Goal: Task Accomplishment & Management: Use online tool/utility

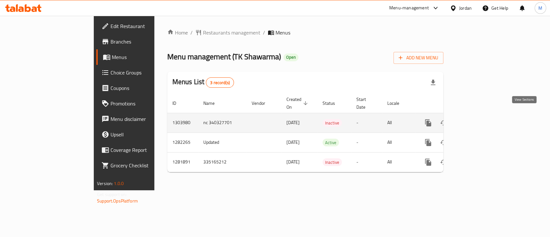
click at [477, 120] on icon "enhanced table" at bounding box center [475, 123] width 6 height 6
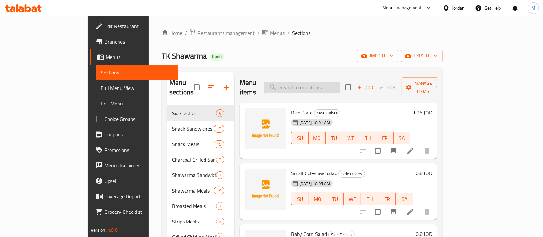
click at [331, 82] on input "search" at bounding box center [302, 87] width 76 height 11
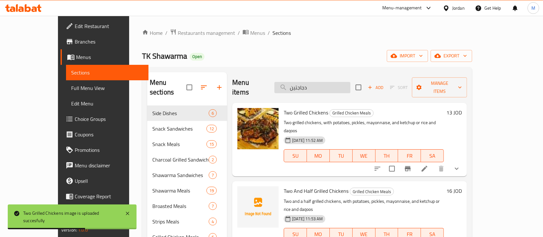
click at [344, 82] on input "دجاجتين" at bounding box center [312, 87] width 76 height 11
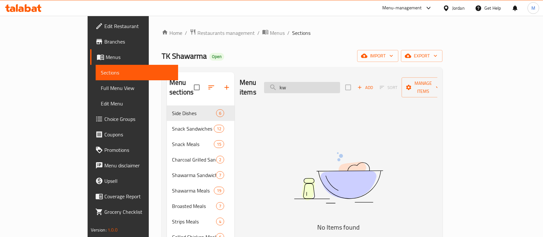
type input "k"
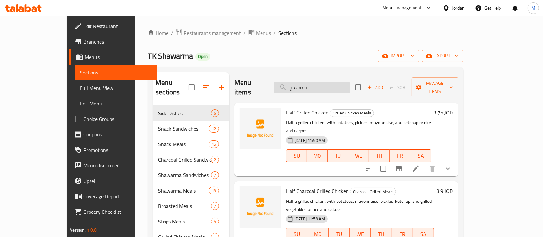
click at [343, 87] on input "نصف دج" at bounding box center [312, 87] width 76 height 11
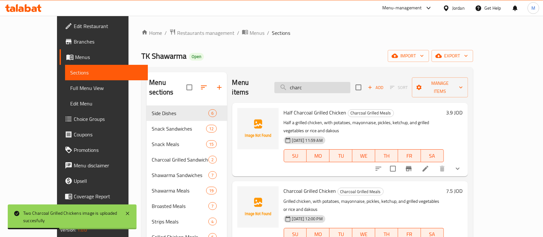
click at [332, 84] on input "charc" at bounding box center [312, 87] width 76 height 11
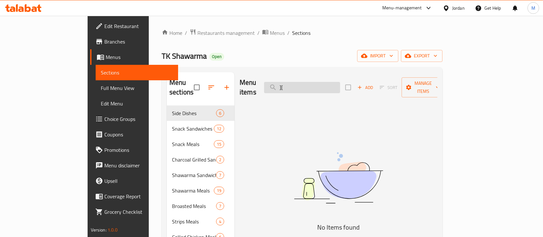
type input "]"
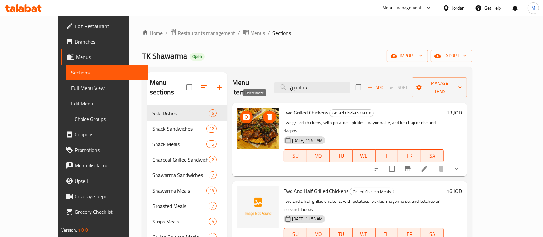
type input "دجاجتين"
click at [266, 113] on icon "delete image" at bounding box center [270, 117] width 8 height 8
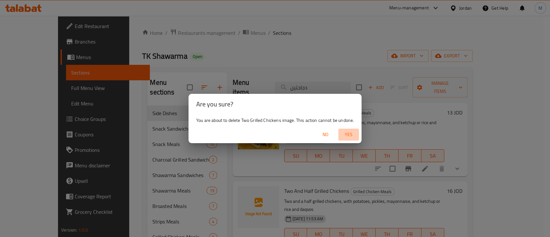
click at [346, 131] on span "Yes" at bounding box center [348, 134] width 15 height 8
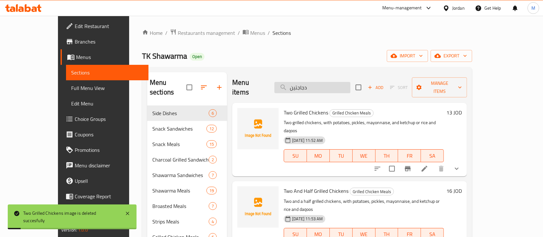
click at [328, 82] on input "دجاجتين" at bounding box center [312, 87] width 76 height 11
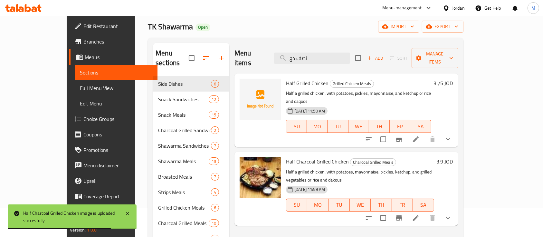
scroll to position [43, 0]
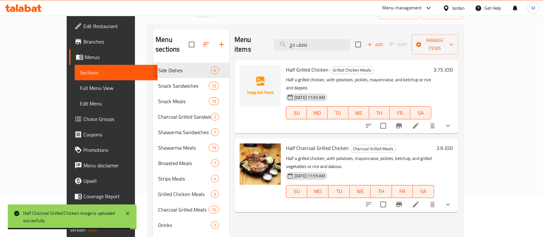
drag, startPoint x: 337, startPoint y: 42, endPoint x: 287, endPoint y: 46, distance: 49.8
click at [287, 46] on div "Menu items نصف دج Add Sort Manage items" at bounding box center [347, 44] width 224 height 31
type input "ؤ"
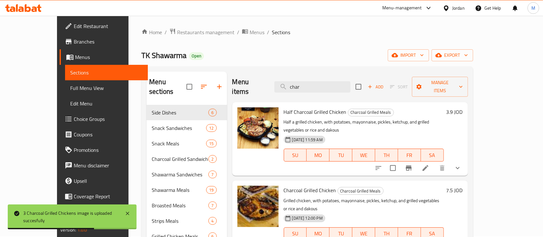
scroll to position [0, 0]
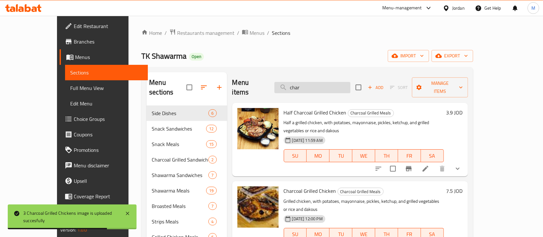
click at [329, 86] on input "char" at bounding box center [312, 87] width 76 height 11
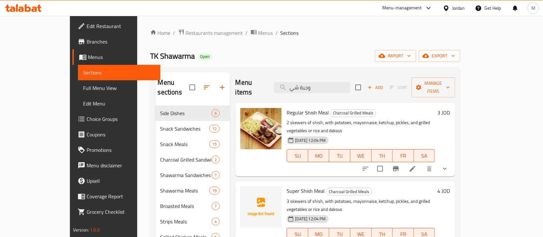
scroll to position [19, 0]
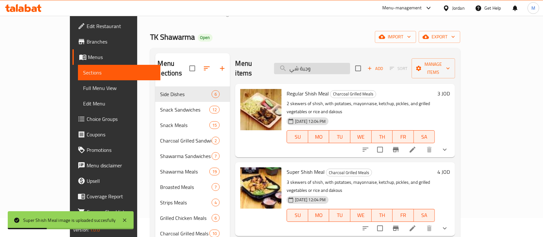
drag, startPoint x: 338, startPoint y: 63, endPoint x: 308, endPoint y: 68, distance: 31.0
click at [308, 68] on input "وجبة شي" at bounding box center [312, 68] width 76 height 11
type input "س"
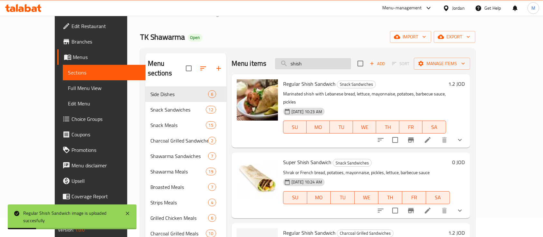
click at [328, 63] on input "shish" at bounding box center [313, 63] width 76 height 11
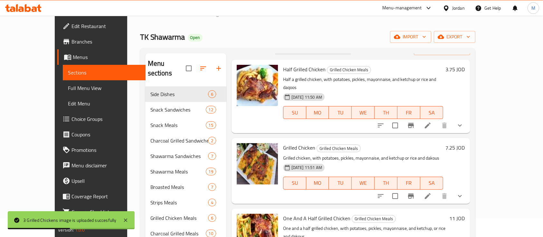
scroll to position [0, 0]
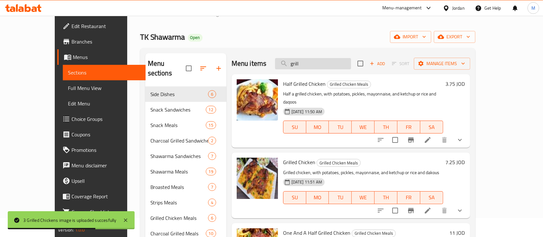
drag, startPoint x: 320, startPoint y: 65, endPoint x: 306, endPoint y: 68, distance: 14.0
click at [306, 68] on input "grill" at bounding box center [313, 63] width 76 height 11
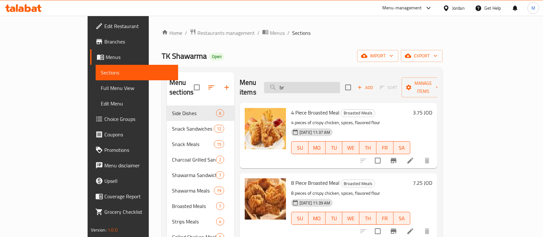
type input "b"
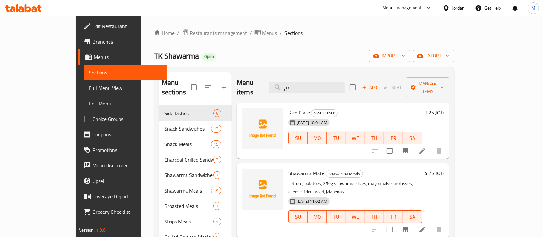
type input "ص"
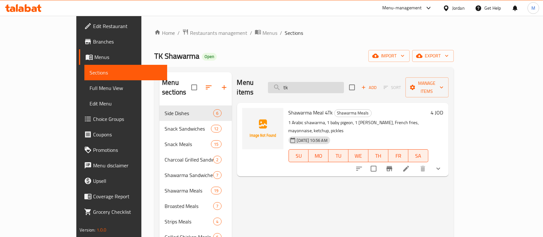
click at [331, 82] on input "tk" at bounding box center [306, 87] width 76 height 11
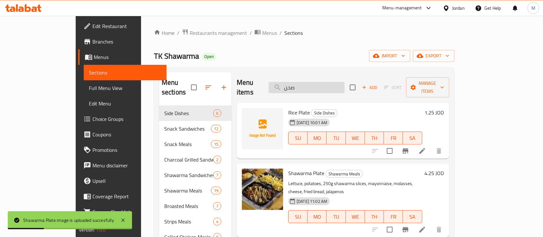
click at [330, 86] on input "صحن" at bounding box center [307, 87] width 76 height 11
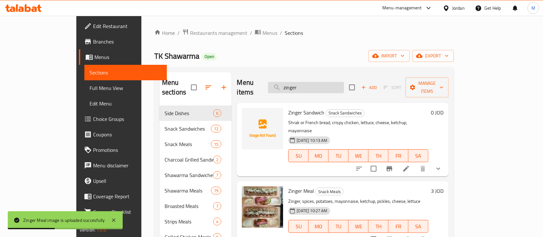
click at [338, 85] on input "zinger" at bounding box center [306, 87] width 76 height 11
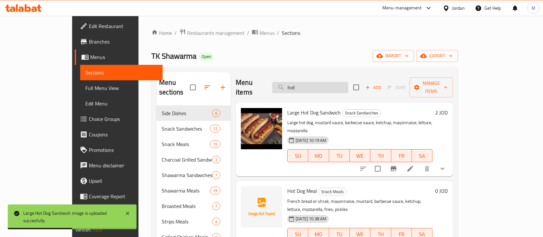
click at [335, 82] on input "hot" at bounding box center [310, 87] width 76 height 11
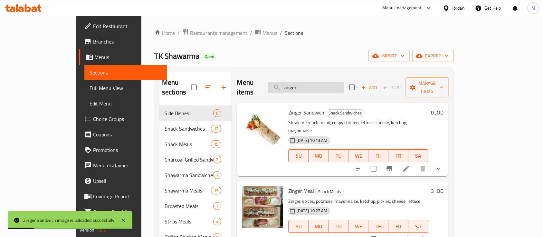
click at [332, 83] on input "zinger" at bounding box center [306, 87] width 76 height 11
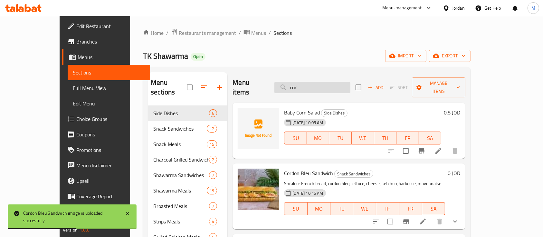
click at [330, 82] on input "cor" at bounding box center [312, 87] width 76 height 11
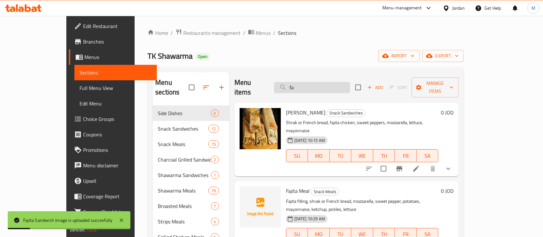
click at [328, 84] on input "fa" at bounding box center [312, 87] width 76 height 11
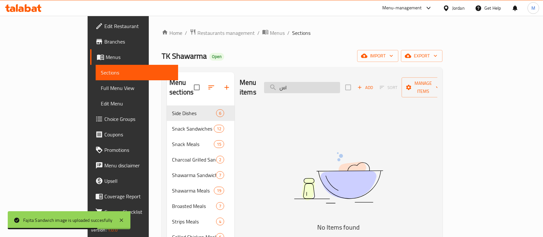
type input "ا"
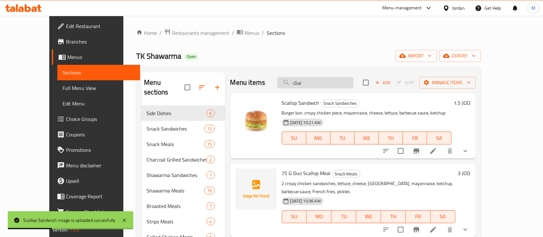
click at [342, 84] on input "سك" at bounding box center [315, 82] width 76 height 11
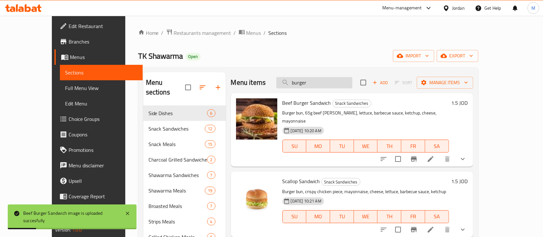
click at [326, 80] on input "burger" at bounding box center [314, 82] width 76 height 11
click at [325, 81] on input "burger" at bounding box center [314, 82] width 76 height 11
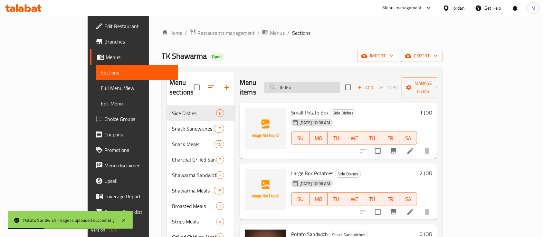
click at [340, 82] on input "بطاطا" at bounding box center [302, 87] width 76 height 11
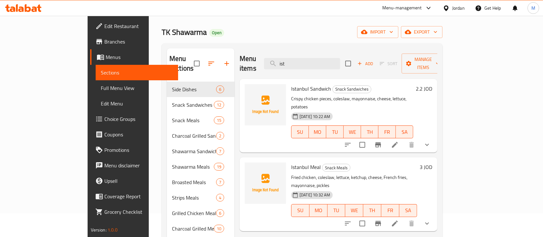
scroll to position [43, 0]
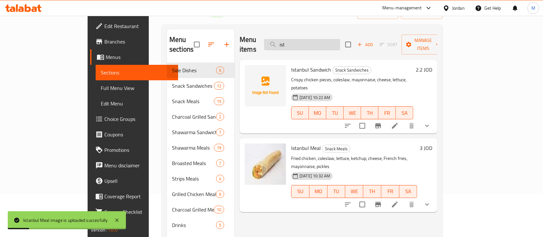
click at [327, 40] on input "ist" at bounding box center [302, 44] width 76 height 11
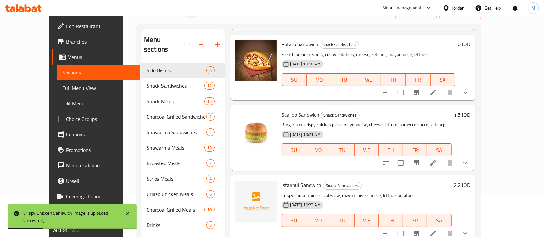
scroll to position [0, 0]
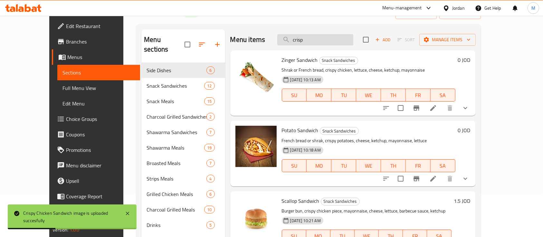
click at [330, 43] on input "crisp" at bounding box center [315, 39] width 76 height 11
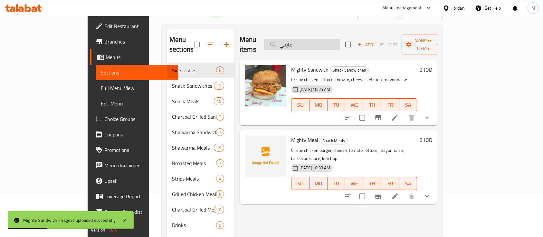
click at [340, 42] on input "مايتي" at bounding box center [302, 44] width 76 height 11
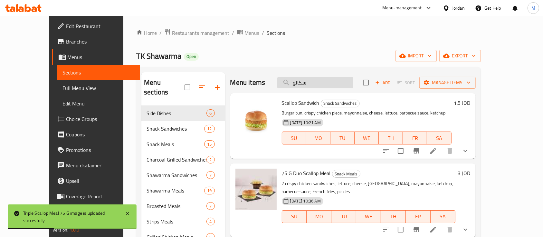
click at [348, 81] on input "سكالو" at bounding box center [315, 82] width 76 height 11
type input "p"
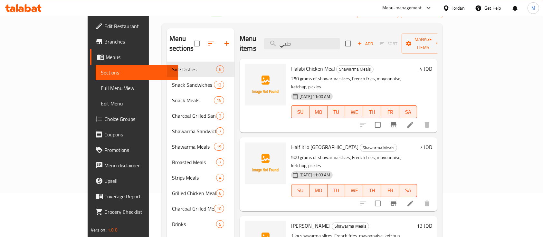
scroll to position [4, 0]
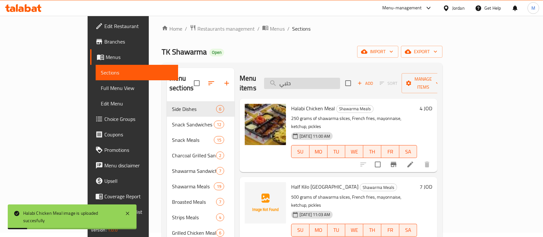
click at [328, 78] on input "حلبي" at bounding box center [302, 83] width 76 height 11
type input "i"
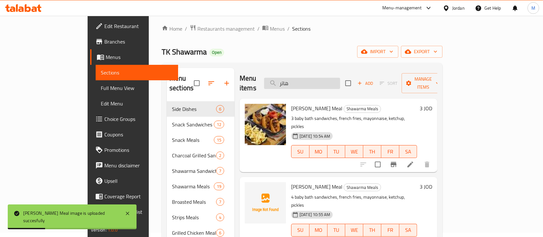
click at [331, 79] on input "هاتر" at bounding box center [302, 83] width 76 height 11
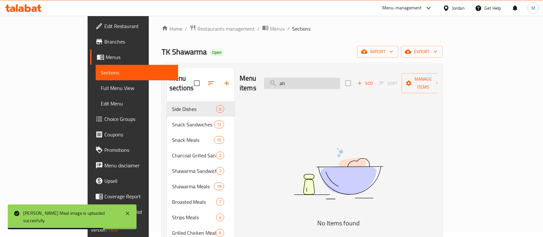
type input "a"
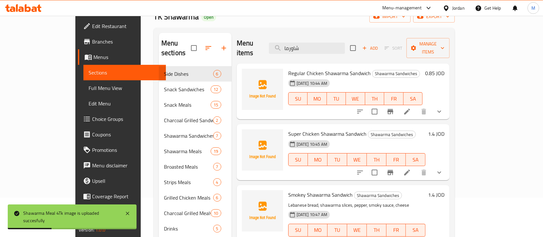
scroll to position [0, 0]
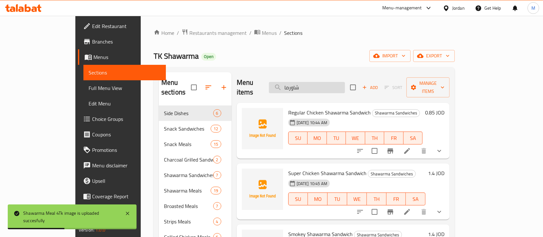
click at [330, 86] on input "شاورما" at bounding box center [307, 87] width 76 height 11
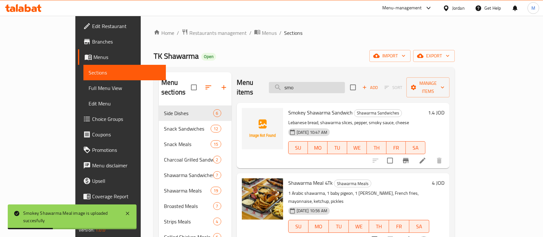
click at [339, 82] on input "smo" at bounding box center [307, 87] width 76 height 11
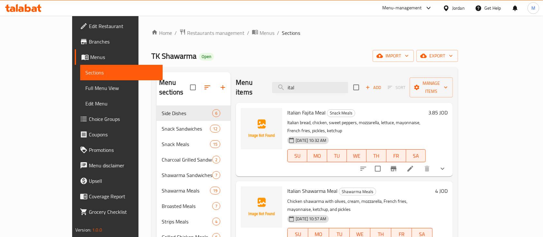
type input "ital"
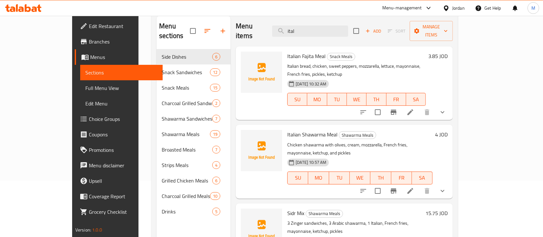
scroll to position [43, 0]
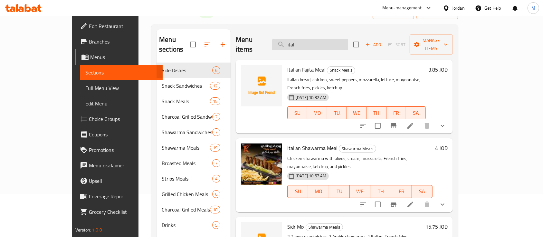
click at [322, 41] on input "ital" at bounding box center [310, 44] width 76 height 11
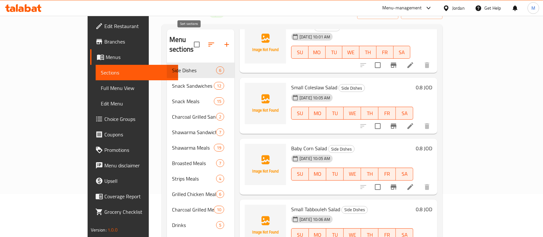
click at [207, 41] on icon "button" at bounding box center [211, 45] width 8 height 8
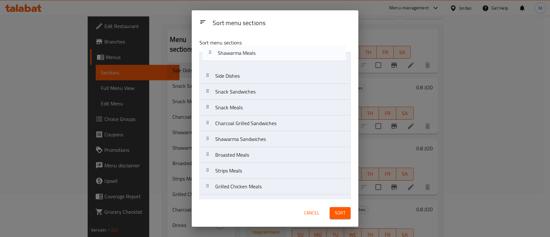
drag, startPoint x: 246, startPoint y: 143, endPoint x: 249, endPoint y: 54, distance: 89.0
click at [249, 54] on nav "Side Dishes Snack Sandwiches Snack Meals Charcoal Grilled Sandwiches Shawarma S…" at bounding box center [274, 139] width 151 height 174
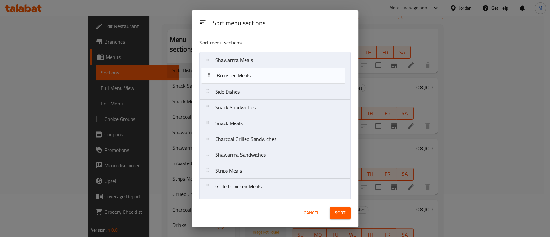
drag, startPoint x: 245, startPoint y: 159, endPoint x: 246, endPoint y: 78, distance: 81.2
click at [246, 78] on nav "Shawarma Meals Side Dishes Snack Sandwiches Snack Meals Charcoal Grilled Sandwi…" at bounding box center [274, 139] width 151 height 174
drag, startPoint x: 272, startPoint y: 159, endPoint x: 271, endPoint y: 79, distance: 80.9
click at [271, 79] on nav "Shawarma Meals Broasted Meals Side Dishes Snack Sandwiches Snack Meals Charcoal…" at bounding box center [274, 139] width 151 height 174
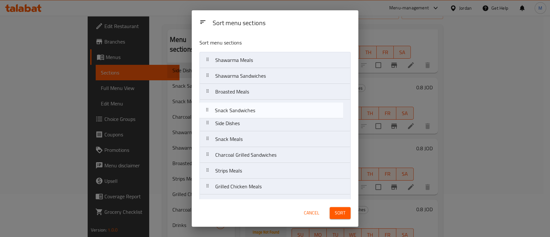
drag, startPoint x: 262, startPoint y: 127, endPoint x: 261, endPoint y: 109, distance: 17.4
click at [261, 109] on nav "Shawarma Meals Shawarma Sandwiches Broasted Meals Side Dishes Snack Sandwiches …" at bounding box center [274, 139] width 151 height 174
drag, startPoint x: 260, startPoint y: 159, endPoint x: 258, endPoint y: 107, distance: 52.3
click at [258, 107] on nav "Shawarma Meals Shawarma Sandwiches Broasted Meals Snack Sandwiches Side Dishes …" at bounding box center [274, 139] width 151 height 174
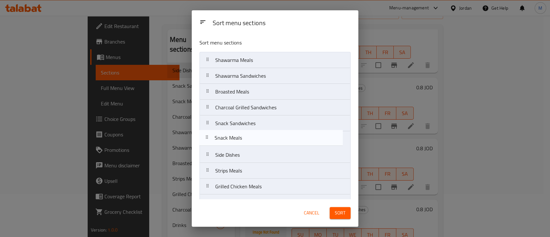
drag, startPoint x: 250, startPoint y: 159, endPoint x: 249, endPoint y: 138, distance: 21.3
click at [249, 138] on nav "Shawarma Meals Shawarma Sandwiches Broasted Meals Charcoal Grilled Sandwiches S…" at bounding box center [274, 139] width 151 height 174
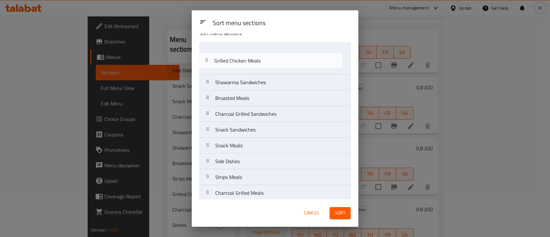
scroll to position [0, 0]
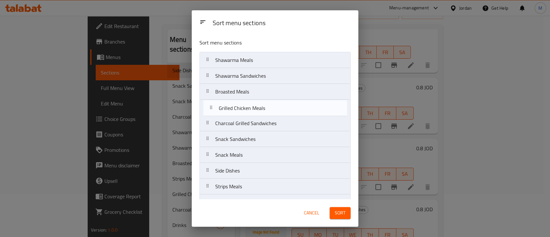
drag, startPoint x: 262, startPoint y: 161, endPoint x: 265, endPoint y: 108, distance: 53.3
click at [265, 108] on nav "Shawarma Meals Shawarma Sandwiches Broasted Meals Charcoal Grilled Sandwiches S…" at bounding box center [274, 139] width 151 height 174
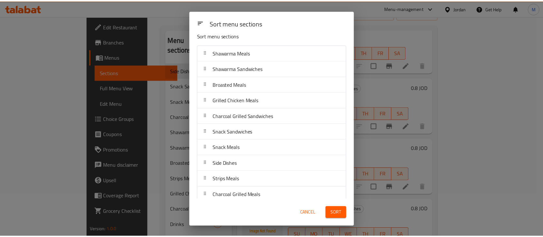
scroll to position [29, 0]
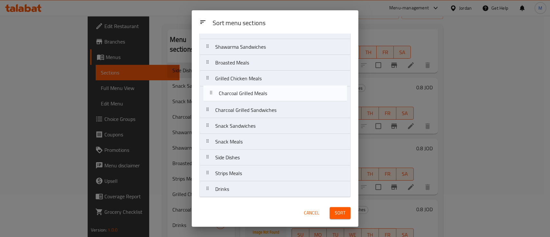
drag, startPoint x: 265, startPoint y: 176, endPoint x: 269, endPoint y: 91, distance: 84.5
click at [269, 91] on nav "Shawarma Meals Shawarma Sandwiches Broasted Meals Grilled Chicken Meals Charcoa…" at bounding box center [274, 110] width 151 height 174
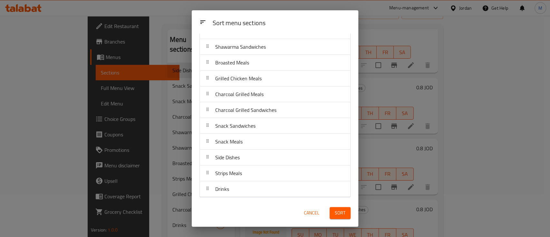
click at [343, 214] on span "Sort" at bounding box center [340, 213] width 11 height 8
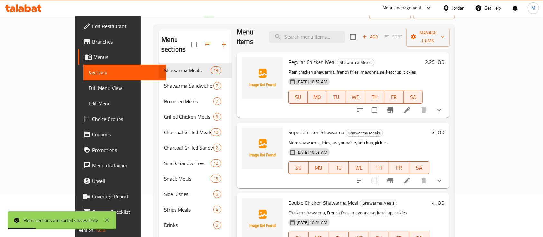
scroll to position [0, 0]
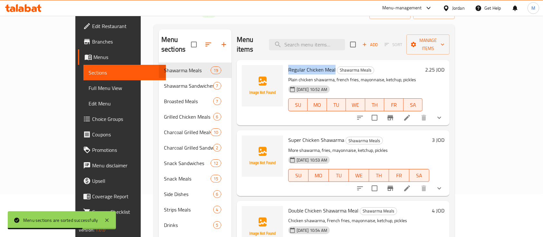
drag, startPoint x: 316, startPoint y: 58, endPoint x: 270, endPoint y: 59, distance: 45.4
click at [288, 65] on h6 "Regular Chicken Meal Shawarma Meals" at bounding box center [355, 69] width 134 height 9
copy span "Regular Chicken Meal"
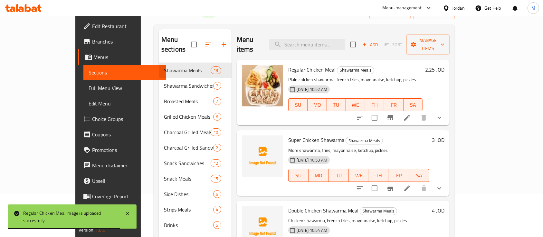
click at [396, 135] on h6 "Super Chicken Shawarma Shawarma Meals" at bounding box center [358, 139] width 141 height 9
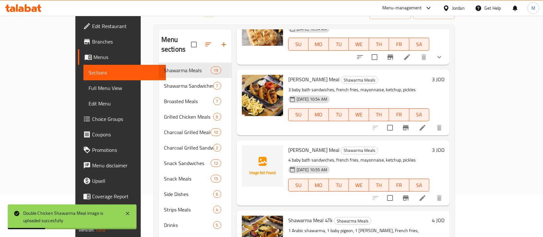
scroll to position [215, 0]
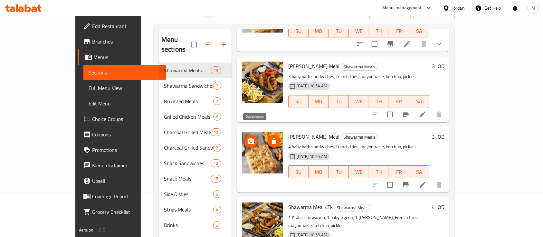
click at [270, 137] on icon "delete image" at bounding box center [274, 141] width 8 height 8
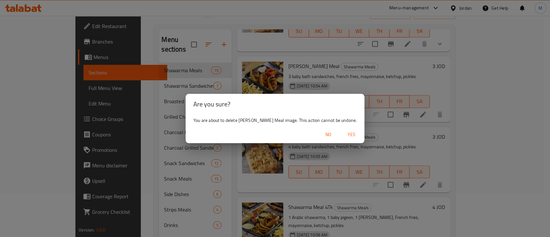
click at [350, 133] on span "Yes" at bounding box center [351, 134] width 15 height 8
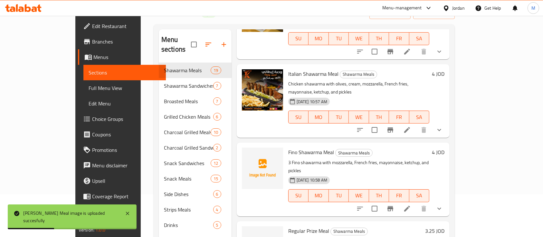
scroll to position [429, 0]
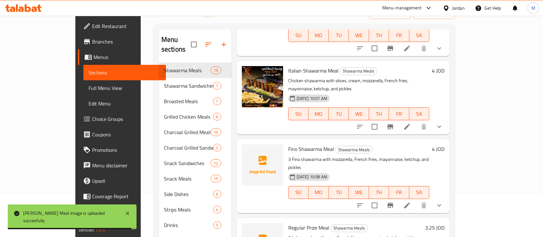
click at [288, 144] on span "Fino Shawarma Meal" at bounding box center [311, 149] width 46 height 10
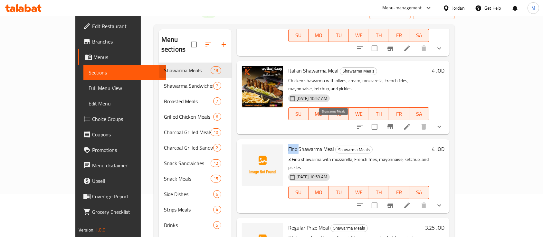
copy span "Fino"
drag, startPoint x: 313, startPoint y: 123, endPoint x: 269, endPoint y: 127, distance: 44.0
click at [288, 144] on span "Fino Shawarma Meal" at bounding box center [311, 149] width 46 height 10
copy span "Fino Shawarma Mea"
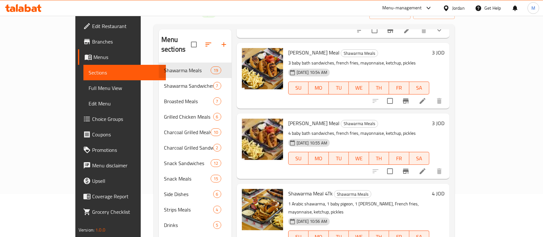
scroll to position [215, 0]
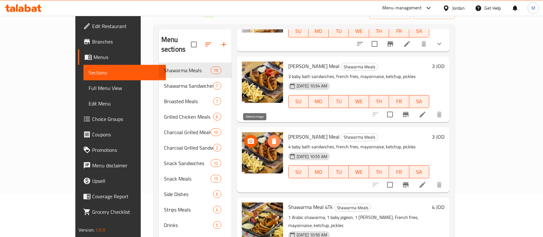
click at [270, 137] on icon "delete image" at bounding box center [274, 141] width 8 height 8
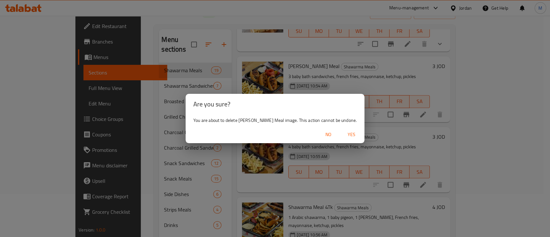
click at [352, 131] on span "Yes" at bounding box center [351, 134] width 15 height 8
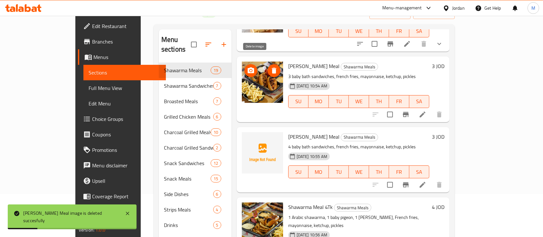
click at [270, 67] on icon "delete image" at bounding box center [274, 71] width 8 height 8
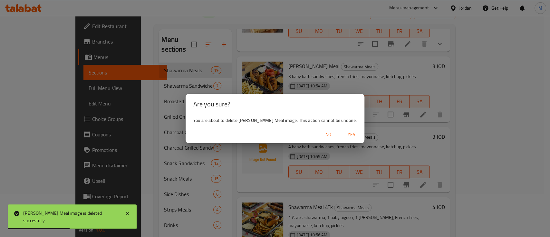
click at [358, 132] on span "Yes" at bounding box center [351, 134] width 15 height 8
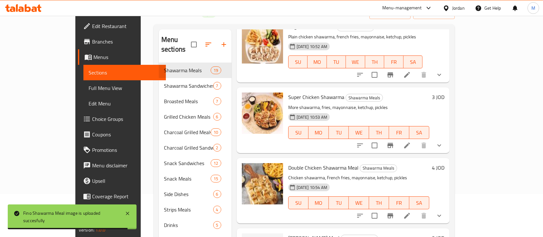
scroll to position [0, 0]
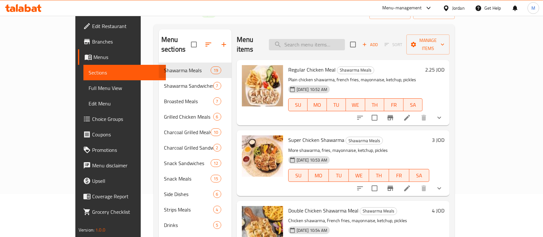
click at [327, 39] on input "search" at bounding box center [307, 44] width 76 height 11
type input "fino"
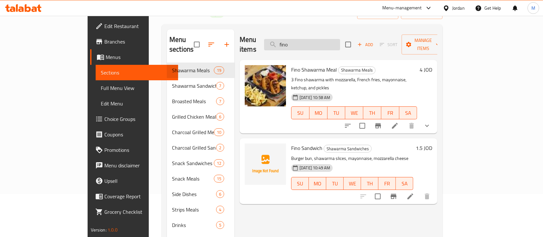
click at [335, 41] on input "fino" at bounding box center [302, 44] width 76 height 11
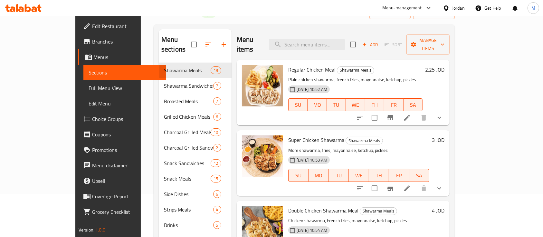
click at [386, 65] on h6 "Regular Chicken Meal Shawarma Meals" at bounding box center [355, 69] width 134 height 9
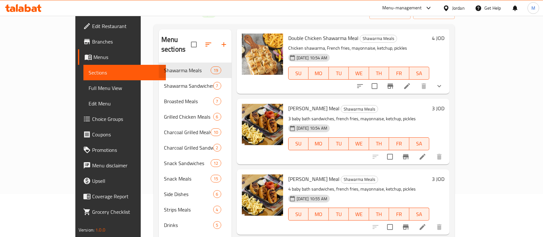
scroll to position [172, 0]
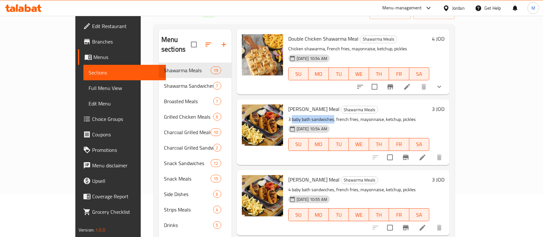
drag, startPoint x: 273, startPoint y: 109, endPoint x: 314, endPoint y: 105, distance: 41.4
click at [314, 115] on p "3 baby bath sandwiches, french fries, mayonnaise, ketchup, pickles" at bounding box center [358, 119] width 141 height 8
copy p "baby bath sandwiches"
click at [406, 104] on h6 "Hatrick Shawarma Meal Shawarma Meals" at bounding box center [358, 108] width 141 height 9
drag, startPoint x: 395, startPoint y: 109, endPoint x: 361, endPoint y: 112, distance: 34.2
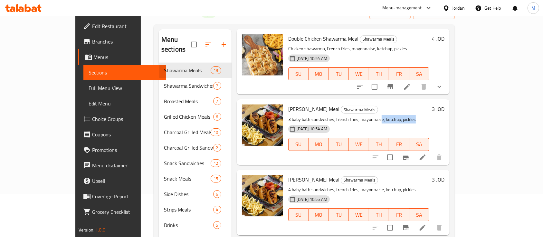
click at [361, 115] on p "3 baby bath sandwiches, french fries, mayonnaise, ketchup, pickles" at bounding box center [358, 119] width 141 height 8
click at [327, 115] on p "3 baby bath sandwiches, french fries, mayonnaise, ketchup, pickles" at bounding box center [358, 119] width 141 height 8
drag, startPoint x: 269, startPoint y: 109, endPoint x: 398, endPoint y: 108, distance: 128.9
click at [398, 115] on p "3 baby bath sandwiches, french fries, mayonnaise, ketchup, pickles" at bounding box center [358, 119] width 141 height 8
copy p "3 baby bath sandwiches, french fries, mayonnaise, ketchup, pickles"
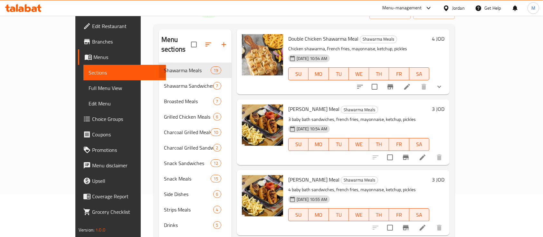
click at [409, 104] on h6 "Hatrick Shawarma Meal Shawarma Meals" at bounding box center [358, 108] width 141 height 9
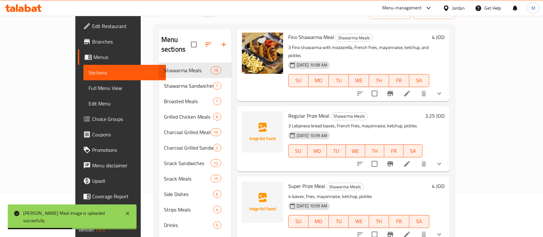
scroll to position [558, 0]
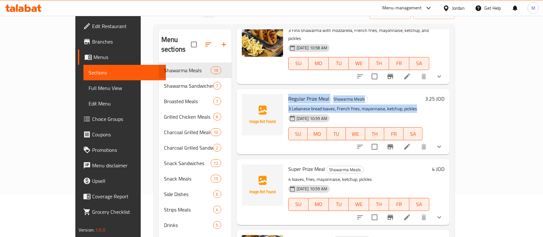
drag, startPoint x: 268, startPoint y: 63, endPoint x: 399, endPoint y: 74, distance: 131.9
click at [399, 91] on div "Regular Prize Meal Shawarma Meals 3 Lebanese bread loaves, French fries, mayonn…" at bounding box center [356, 121] width 140 height 60
copy div "Regular Prize Meal Shawarma Meals 3 Lebanese bread loaves, French fries, mayonn…"
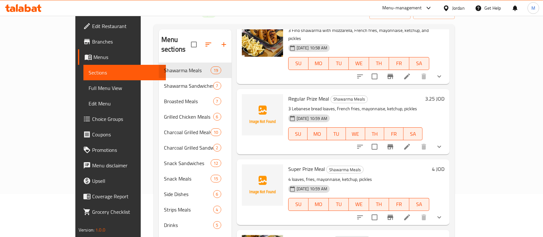
click at [370, 162] on div "Super Prize Meal Shawarma Meals 4 loaves, fries, mayonnaise, ketchup, pickles 0…" at bounding box center [359, 192] width 146 height 60
click at [411, 143] on icon at bounding box center [407, 147] width 8 height 8
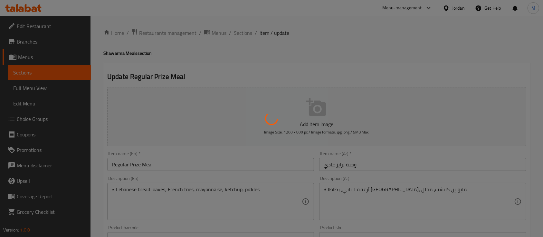
type input "اضافة"
type input "0"
type input "1"
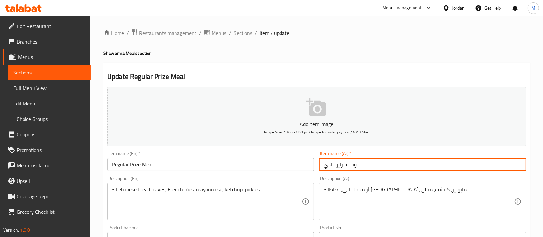
drag, startPoint x: 366, startPoint y: 163, endPoint x: 324, endPoint y: 162, distance: 42.2
click at [324, 162] on input "وجبة برايز عادي" at bounding box center [422, 164] width 207 height 13
click at [245, 32] on span "Sections" at bounding box center [243, 33] width 18 height 8
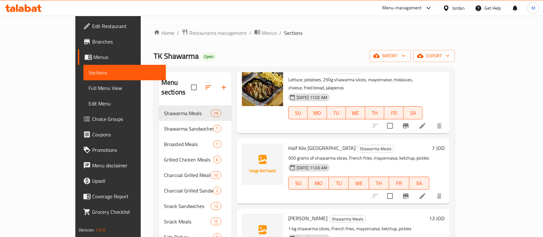
scroll to position [902, 0]
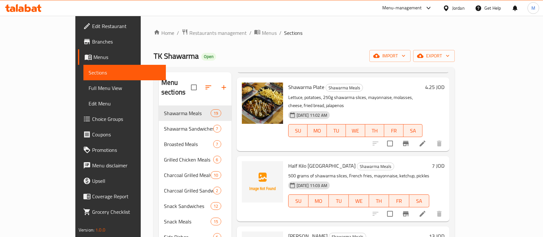
click at [288, 161] on span "Half Kilo Aleppo" at bounding box center [321, 166] width 67 height 10
drag, startPoint x: 270, startPoint y: 112, endPoint x: 303, endPoint y: 116, distance: 33.7
click at [303, 161] on h6 "Half Kilo Aleppo Shawarma Meals" at bounding box center [358, 165] width 141 height 9
copy span "Half Kilo Aleppo"
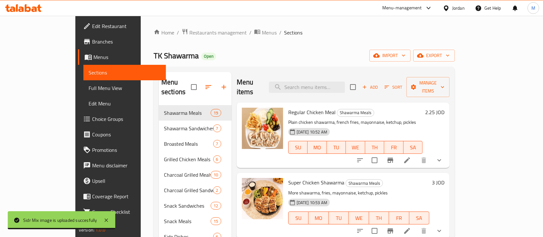
scroll to position [0, 0]
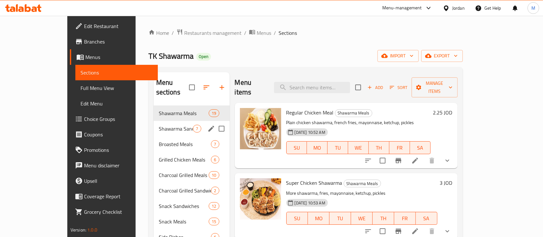
click at [159, 125] on span "Shawarma Sandwiches" at bounding box center [176, 129] width 34 height 8
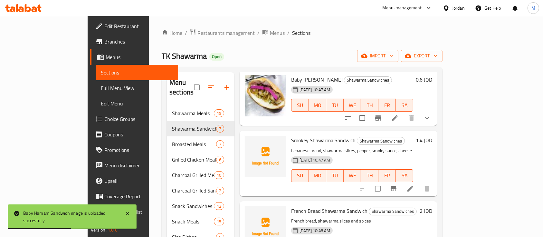
scroll to position [43, 0]
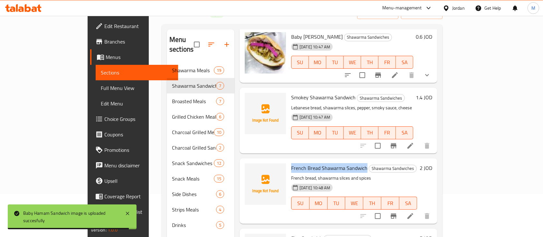
drag, startPoint x: 268, startPoint y: 139, endPoint x: 343, endPoint y: 139, distance: 74.7
click at [343, 161] on div "French Bread Shawarma Sandwich Shawarma Sandwiches French bread, shawarma slice…" at bounding box center [354, 191] width 131 height 60
copy span "French Bread Shawarma Sandwich"
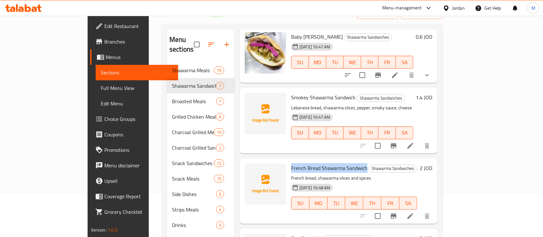
scroll to position [90, 0]
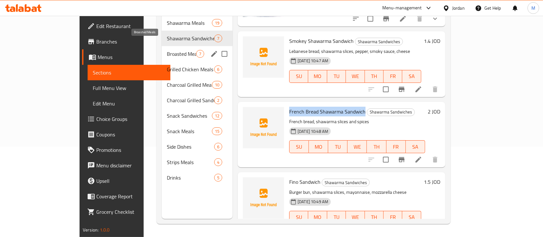
click at [167, 50] on span "Broasted Meals" at bounding box center [181, 54] width 29 height 8
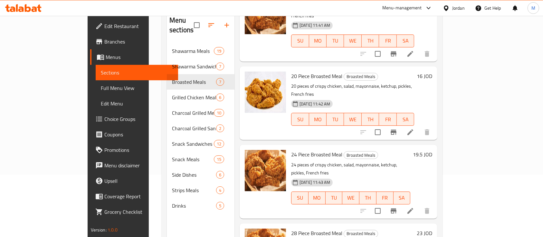
scroll to position [90, 0]
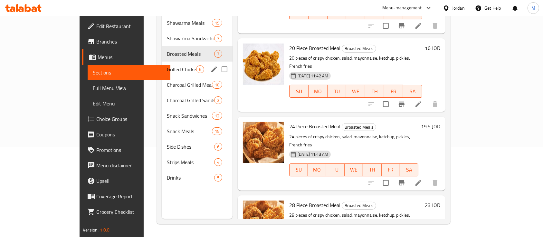
click at [162, 63] on div "Grilled Chicken Meals 6" at bounding box center [197, 69] width 71 height 15
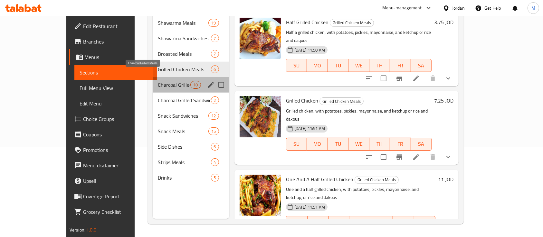
click at [158, 81] on span "Charcoal Grilled Meals" at bounding box center [174, 85] width 33 height 8
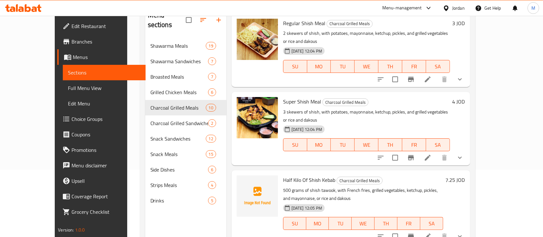
scroll to position [90, 0]
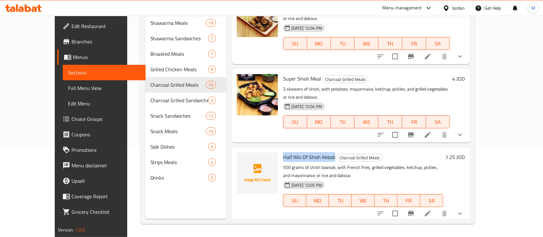
drag, startPoint x: 321, startPoint y: 94, endPoint x: 270, endPoint y: 96, distance: 50.3
click at [283, 152] on span "Half Kilo Of Shish Kebab" at bounding box center [309, 157] width 52 height 10
copy span "Half Kilo Of Shish Kebab"
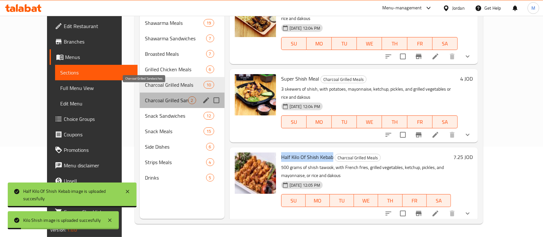
click at [145, 96] on span "Charcoal Grilled Sandwiches" at bounding box center [166, 100] width 43 height 8
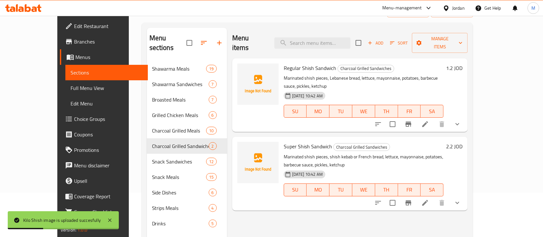
scroll to position [4, 0]
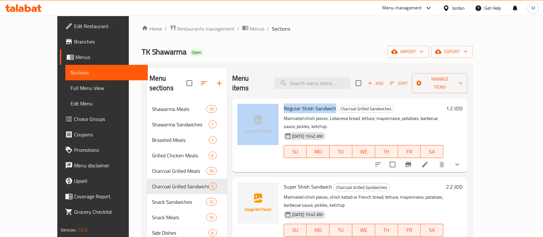
drag, startPoint x: 321, startPoint y: 98, endPoint x: 265, endPoint y: 100, distance: 55.5
click at [265, 101] on div "Regular Shish Sandwich Charcoal Grilled Sandwiches Marinated shish pieces, Leba…" at bounding box center [350, 135] width 230 height 68
copy div "Regular Shish Sandwich"
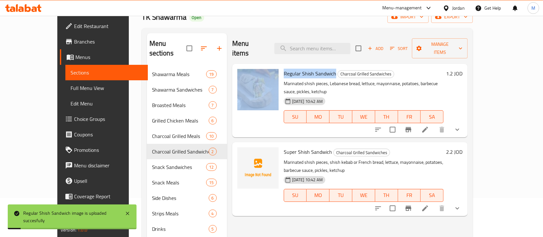
scroll to position [47, 0]
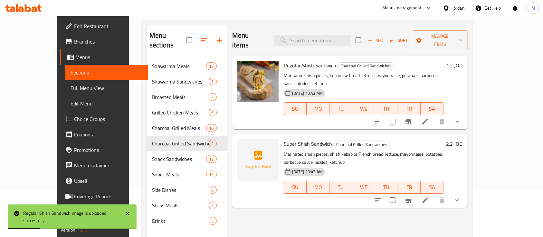
click at [328, 111] on div "Menu items Add Sort Manage items Regular Shish Sandwich Charcoal Grilled Sandwi…" at bounding box center [347, 143] width 241 height 237
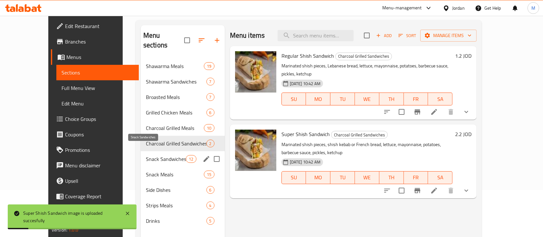
click at [159, 155] on span "Snack Sandwiches" at bounding box center [166, 159] width 40 height 8
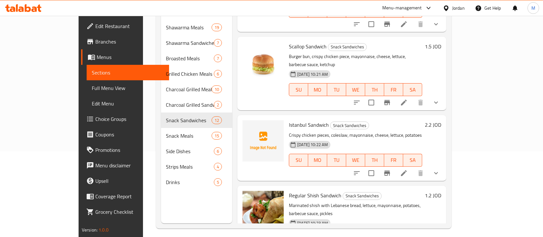
scroll to position [452, 0]
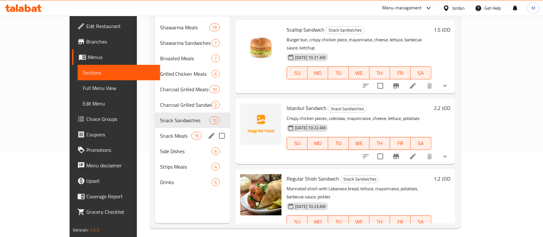
drag, startPoint x: 119, startPoint y: 123, endPoint x: 161, endPoint y: 124, distance: 42.9
click at [160, 132] on span "Snack Meals" at bounding box center [175, 136] width 31 height 8
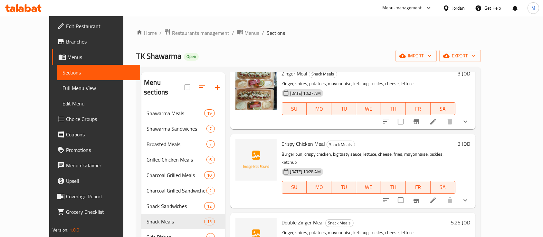
scroll to position [43, 0]
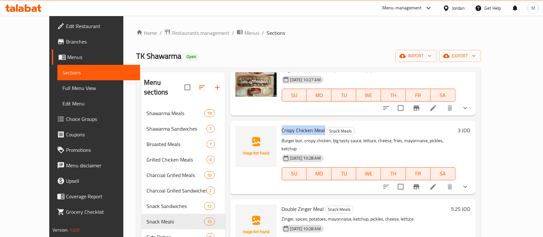
drag, startPoint x: 269, startPoint y: 130, endPoint x: 312, endPoint y: 128, distance: 43.2
click at [312, 128] on h6 "Crispy Chicken Meal Snack Meals" at bounding box center [369, 130] width 174 height 9
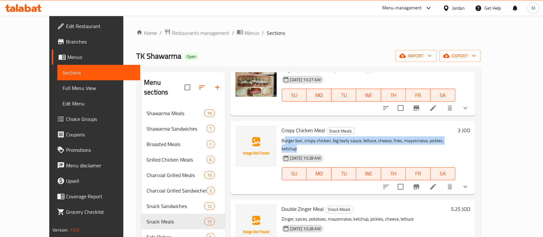
drag, startPoint x: 271, startPoint y: 139, endPoint x: 448, endPoint y: 141, distance: 177.5
click at [448, 141] on p "Burger bun, crispy chicken, big tasty sauce, lettuce, cheese, fries, mayonnaise…" at bounding box center [369, 145] width 174 height 16
click at [448, 140] on p "Burger bun, crispy chicken, big tasty sauce, lettuce, cheese, fries, mayonnaise…" at bounding box center [369, 145] width 174 height 16
drag, startPoint x: 440, startPoint y: 141, endPoint x: 273, endPoint y: 139, distance: 167.2
click at [282, 139] on p "Burger bun, crispy chicken, big tasty sauce, lettuce, cheese, fries, mayonnaise…" at bounding box center [369, 145] width 174 height 16
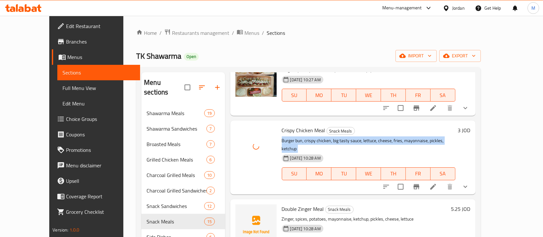
scroll to position [86, 0]
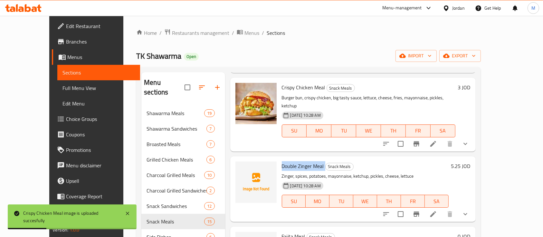
drag, startPoint x: 271, startPoint y: 156, endPoint x: 313, endPoint y: 148, distance: 42.6
click at [313, 156] on div "Double Zinger Meal Snack Meals Zinger, spices, potatoes, mayonnaise, ketchup, p…" at bounding box center [352, 188] width 245 height 65
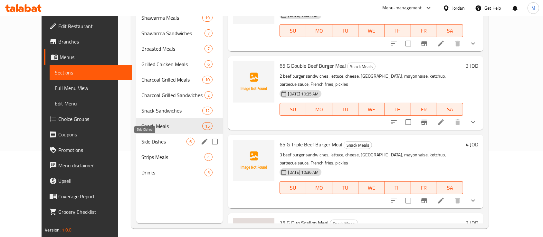
click at [141, 140] on span "Side Dishes" at bounding box center [163, 142] width 45 height 8
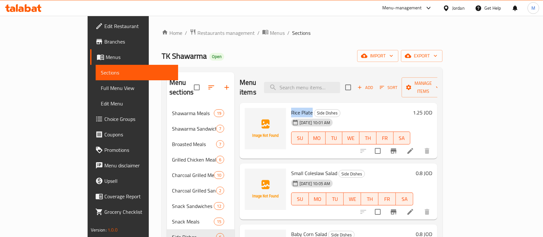
drag, startPoint x: 270, startPoint y: 102, endPoint x: 291, endPoint y: 99, distance: 20.9
click at [291, 108] on span "Rice Plate" at bounding box center [302, 113] width 22 height 10
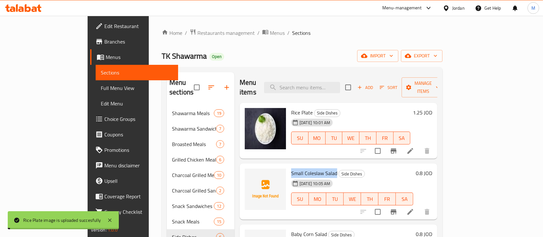
drag, startPoint x: 314, startPoint y: 162, endPoint x: 269, endPoint y: 160, distance: 45.1
click at [289, 166] on div "Small Coleslaw Salad Side Dishes 04-08-2025 10:05 AM SU MO TU WE TH FR SA" at bounding box center [352, 191] width 127 height 51
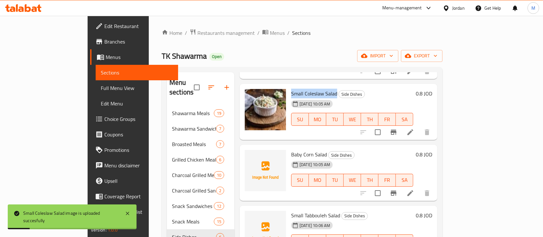
scroll to position [86, 0]
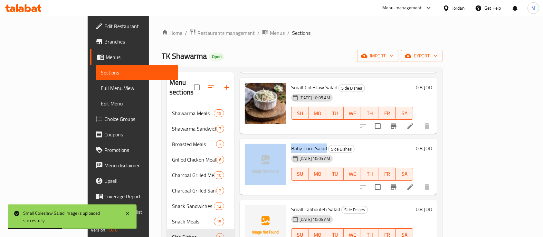
drag, startPoint x: 304, startPoint y: 137, endPoint x: 265, endPoint y: 138, distance: 39.0
click at [265, 141] on div "Baby Corn Salad Side Dishes 04-08-2025 10:05 AM SU MO TU WE TH FR SA 0.8 JOD" at bounding box center [338, 166] width 193 height 51
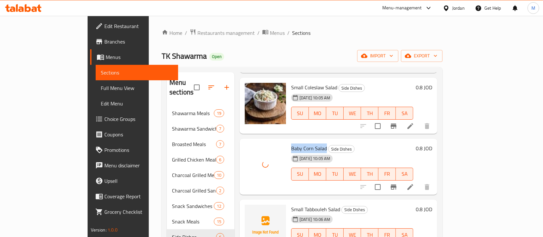
scroll to position [129, 0]
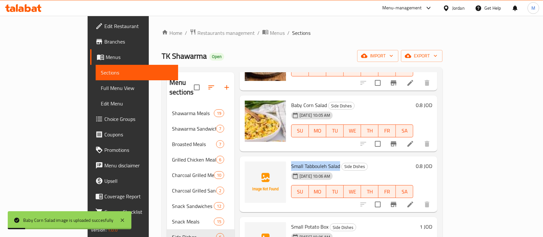
drag, startPoint x: 317, startPoint y: 156, endPoint x: 268, endPoint y: 157, distance: 48.7
click at [289, 159] on div "Small Tabbouleh Salad Side Dishes 04-08-2025 10:06 AM SU MO TU WE TH FR SA" at bounding box center [352, 184] width 127 height 51
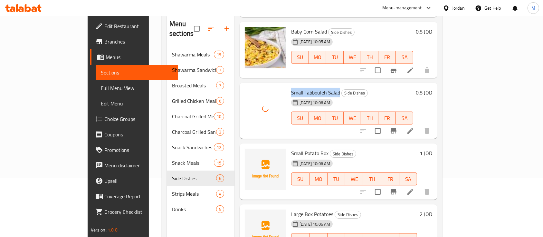
scroll to position [90, 0]
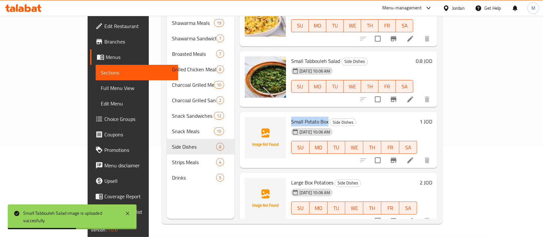
drag, startPoint x: 306, startPoint y: 111, endPoint x: 270, endPoint y: 113, distance: 35.5
click at [291, 117] on span "Small Potato Box" at bounding box center [309, 122] width 37 height 10
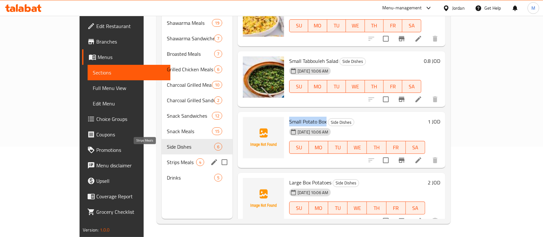
click at [167, 158] on span "Strips Meals" at bounding box center [181, 162] width 29 height 8
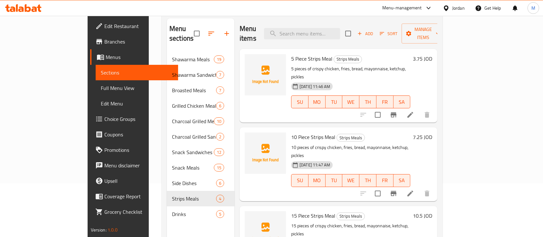
scroll to position [4, 0]
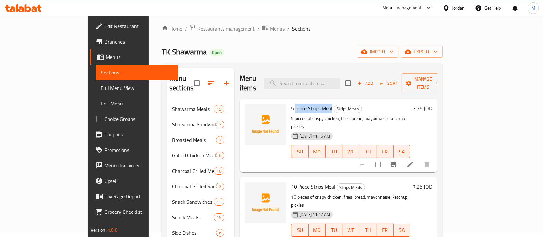
drag, startPoint x: 311, startPoint y: 97, endPoint x: 275, endPoint y: 102, distance: 36.1
click at [291, 104] on h6 "5 Piece Strips Meal Strips Meals" at bounding box center [350, 108] width 119 height 9
click at [311, 104] on h6 "5 Piece Strips Meal Strips Meals" at bounding box center [350, 108] width 119 height 9
drag, startPoint x: 309, startPoint y: 100, endPoint x: 284, endPoint y: 99, distance: 25.1
click at [291, 103] on span "5 Piece Strips Meal" at bounding box center [311, 108] width 41 height 10
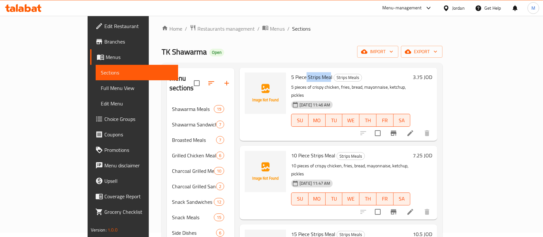
scroll to position [0, 0]
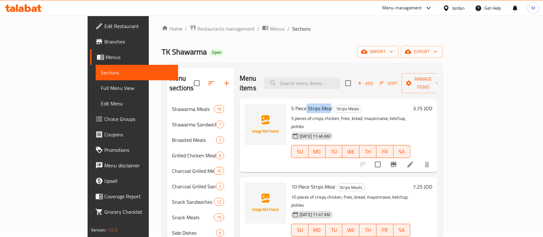
click at [309, 103] on span "5 Piece Strips Meal" at bounding box center [311, 108] width 41 height 10
click at [312, 114] on p "5 pieces of crispy chicken, fries, bread, mayonnaise, ketchup, pickles" at bounding box center [350, 122] width 119 height 16
drag, startPoint x: 311, startPoint y: 98, endPoint x: 287, endPoint y: 102, distance: 24.2
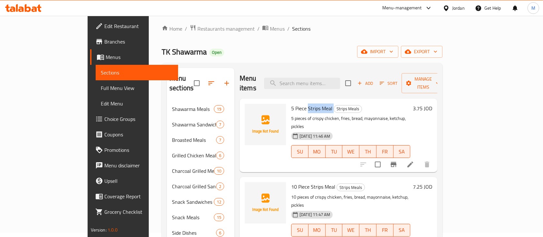
click at [291, 104] on h6 "5 Piece Strips Meal Strips Meals" at bounding box center [350, 108] width 119 height 9
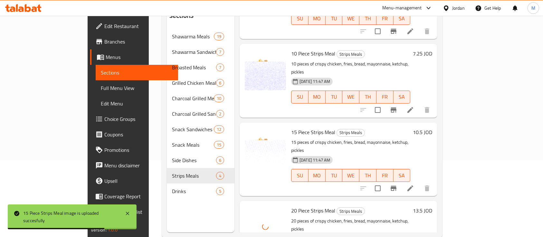
scroll to position [90, 0]
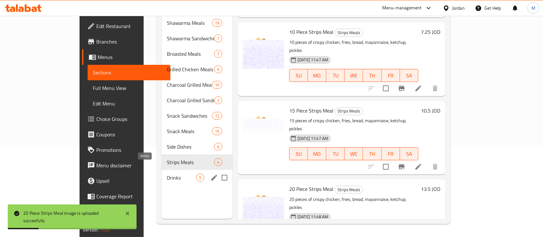
click at [167, 174] on span "Drinks" at bounding box center [181, 178] width 29 height 8
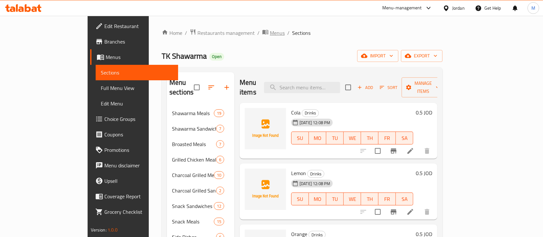
click at [263, 32] on icon "breadcrumb" at bounding box center [266, 32] width 6 height 5
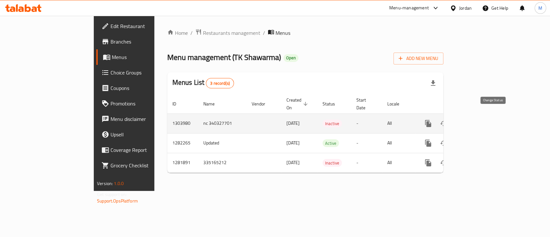
click at [451, 118] on button "enhanced table" at bounding box center [443, 123] width 15 height 15
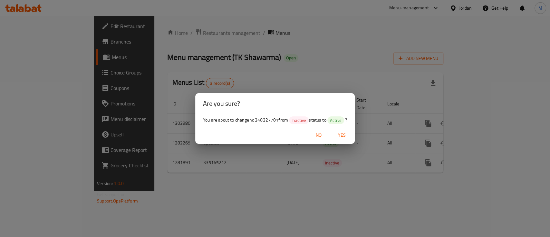
click at [346, 132] on span "Yes" at bounding box center [341, 135] width 15 height 8
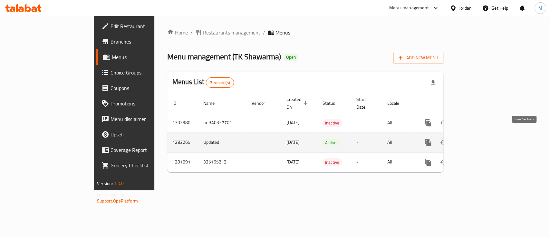
click at [482, 136] on link "enhanced table" at bounding box center [474, 142] width 15 height 15
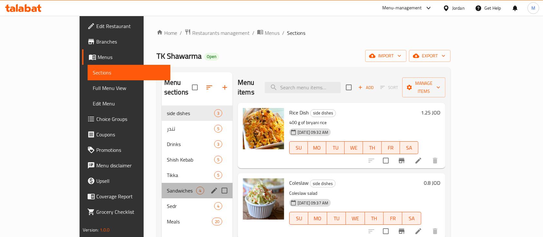
click at [162, 183] on div "Sandwiches 4" at bounding box center [197, 190] width 71 height 15
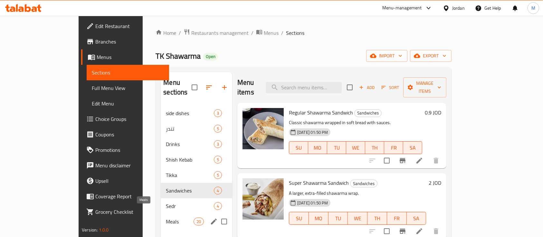
click at [166, 217] on span "Meals" at bounding box center [179, 221] width 27 height 8
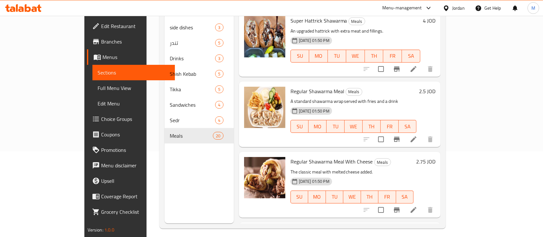
scroll to position [457, 0]
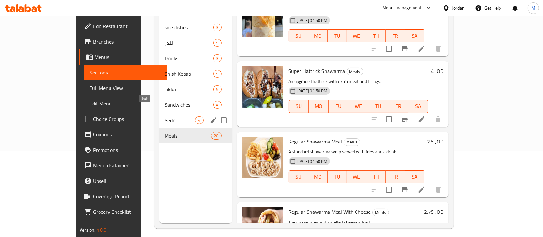
click at [165, 116] on span "Sedr" at bounding box center [180, 120] width 31 height 8
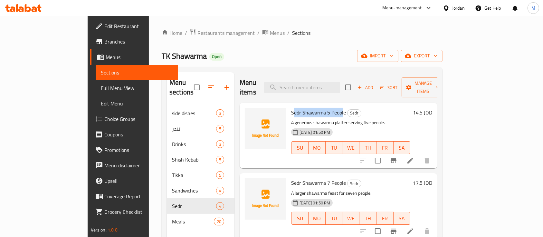
drag, startPoint x: 271, startPoint y: 101, endPoint x: 322, endPoint y: 102, distance: 51.5
click at [322, 108] on span "Sedr Shawarma 5 People" at bounding box center [318, 113] width 55 height 10
click at [319, 108] on span "Sedr Shawarma 5 People" at bounding box center [318, 113] width 55 height 10
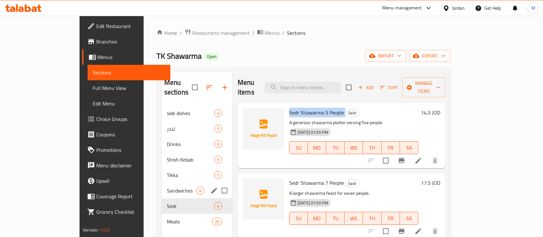
click at [162, 183] on div "Sandwiches 4" at bounding box center [197, 190] width 71 height 15
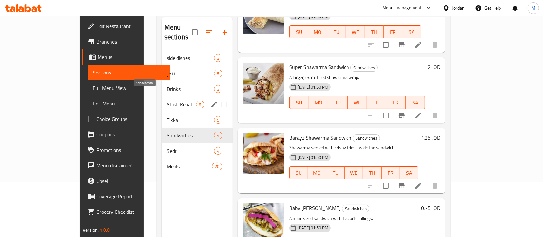
scroll to position [47, 0]
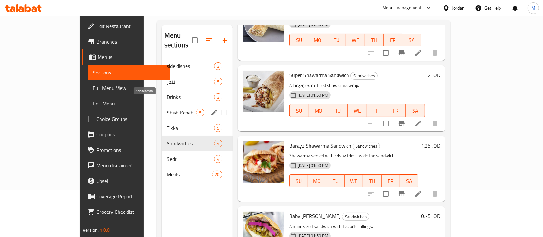
click at [167, 109] on span "Shish Kebab" at bounding box center [181, 113] width 29 height 8
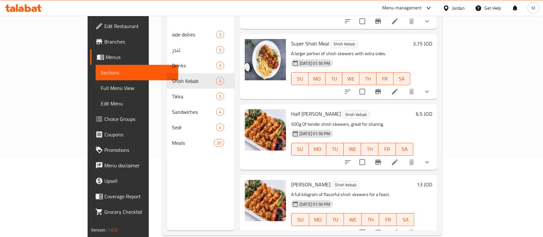
scroll to position [90, 0]
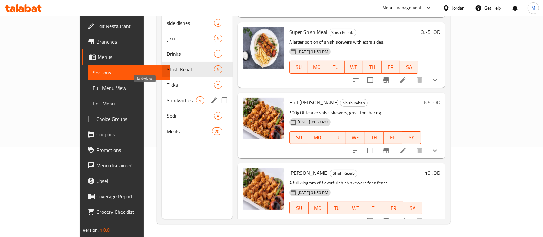
click at [167, 96] on span "Sandwiches" at bounding box center [181, 100] width 29 height 8
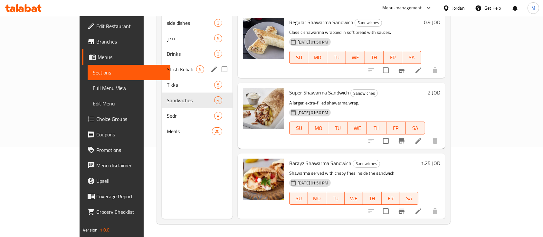
drag, startPoint x: 143, startPoint y: 53, endPoint x: 156, endPoint y: 64, distance: 16.5
click at [162, 62] on div "Shish Kebab 5" at bounding box center [197, 69] width 71 height 15
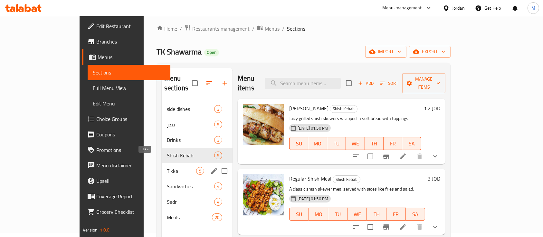
click at [167, 167] on span "Tikka" at bounding box center [181, 171] width 29 height 8
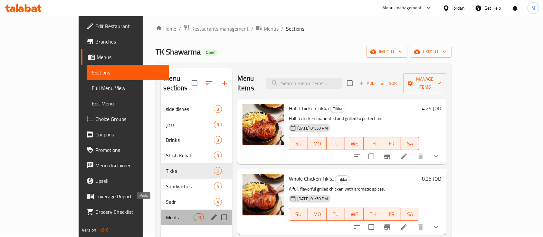
click at [166, 213] on span "Meals" at bounding box center [179, 217] width 27 height 8
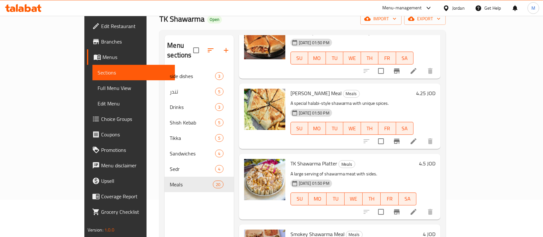
scroll to position [86, 0]
